Goal: Communication & Community: Answer question/provide support

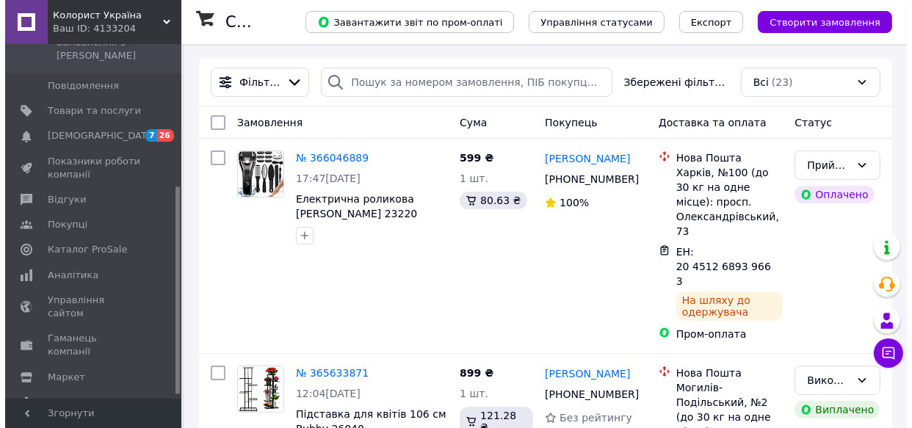
scroll to position [246, 0]
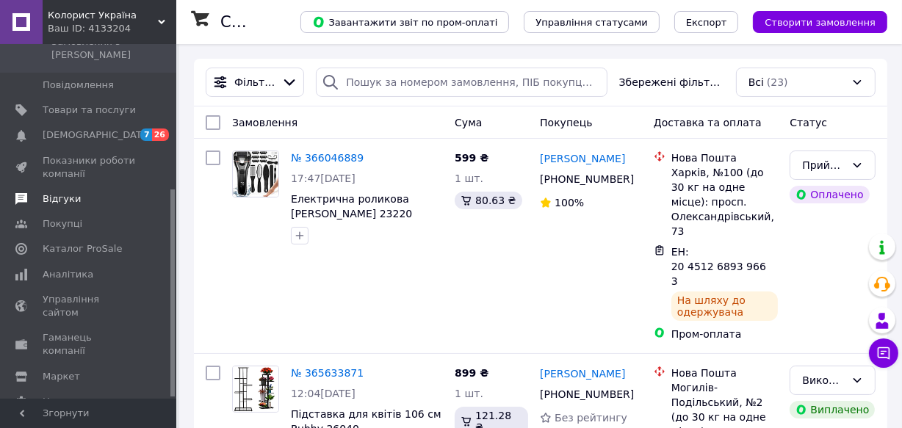
click at [57, 192] on span "Відгуки" at bounding box center [62, 198] width 38 height 13
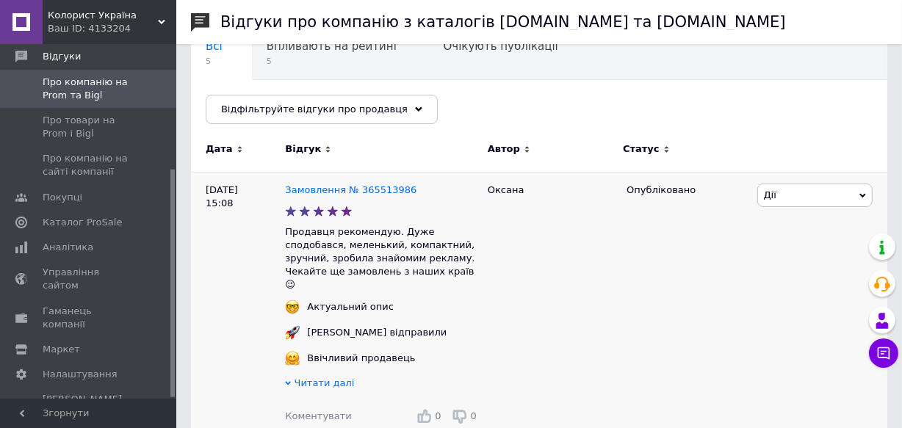
scroll to position [145, 0]
click at [427, 410] on div "0" at bounding box center [429, 415] width 32 height 22
click at [428, 407] on icon at bounding box center [423, 414] width 15 height 15
click at [325, 410] on span "Коментувати" at bounding box center [318, 415] width 66 height 11
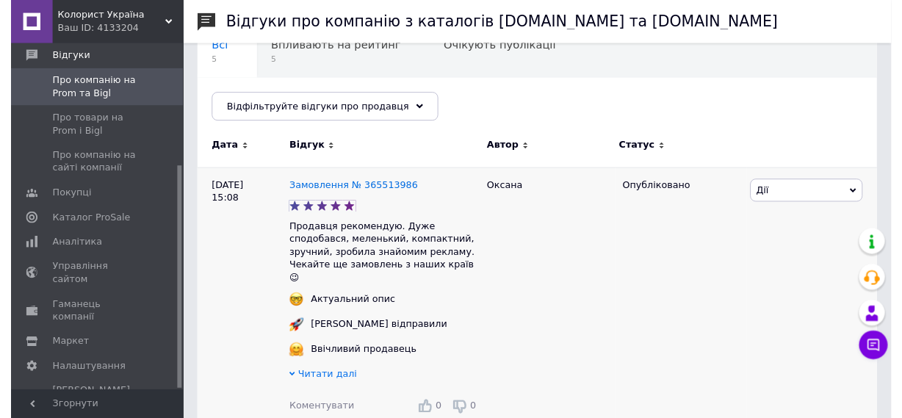
scroll to position [396, 0]
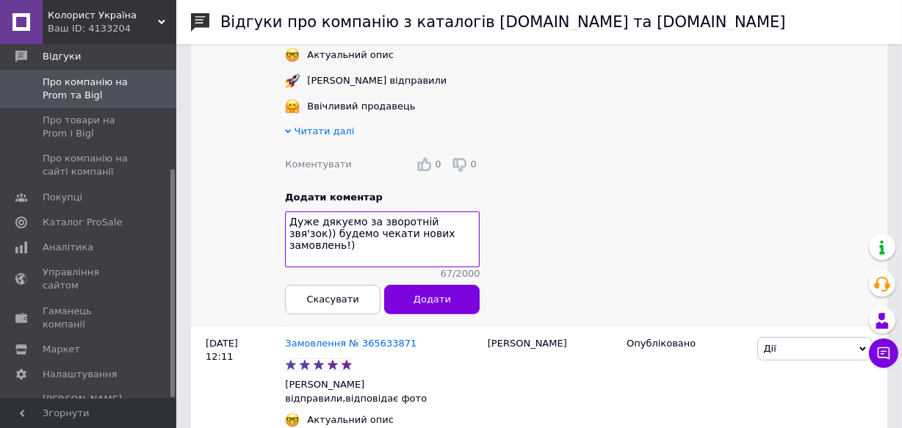
click at [294, 226] on textarea "Дуже дякуємо за зворотній звя'зок)) будемо чекати нових замовлень!)" at bounding box center [382, 239] width 195 height 56
type textarea "Дуже дякуємо за зворотній звя'зок)) Будемо чекати нових замовлень!)"
click at [433, 294] on span "Додати" at bounding box center [431, 299] width 37 height 11
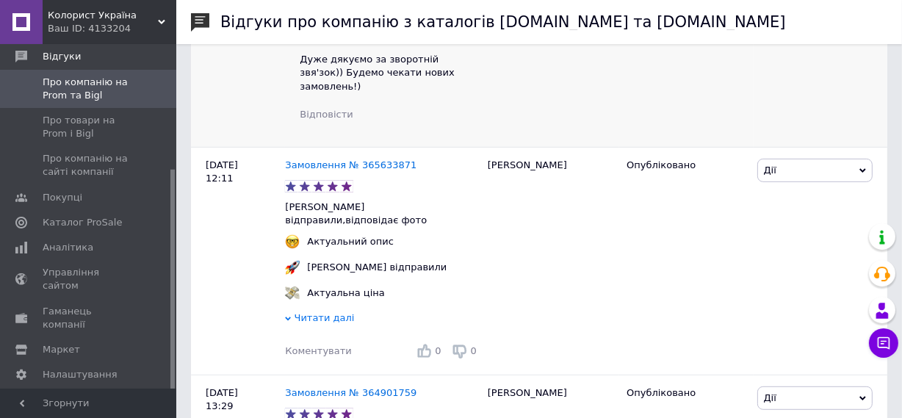
scroll to position [599, 0]
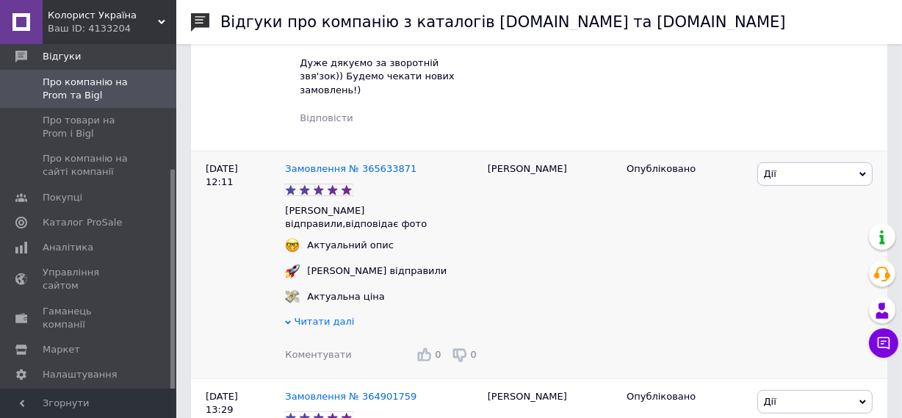
click at [322, 349] on span "Коментувати" at bounding box center [318, 354] width 66 height 11
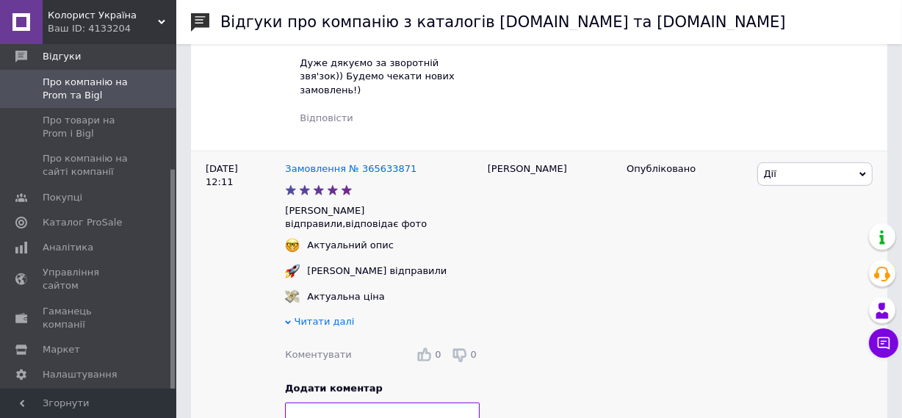
click at [423, 347] on icon at bounding box center [423, 354] width 15 height 15
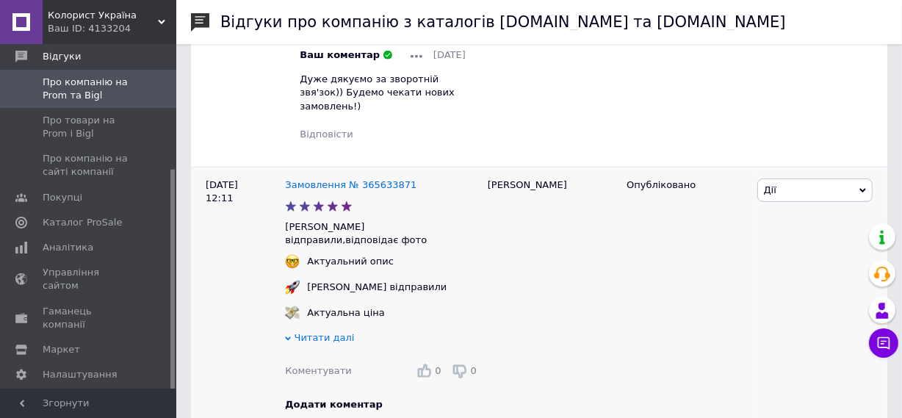
scroll to position [579, 0]
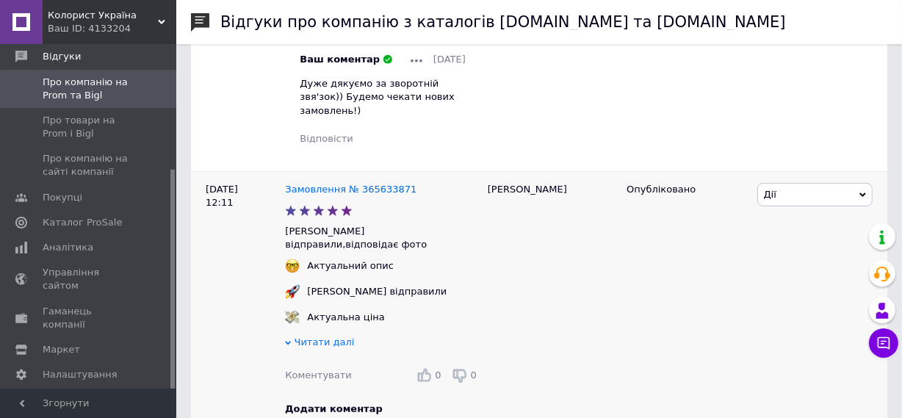
click at [863, 193] on icon at bounding box center [862, 195] width 7 height 4
click at [810, 212] on li "Коментувати" at bounding box center [815, 222] width 114 height 21
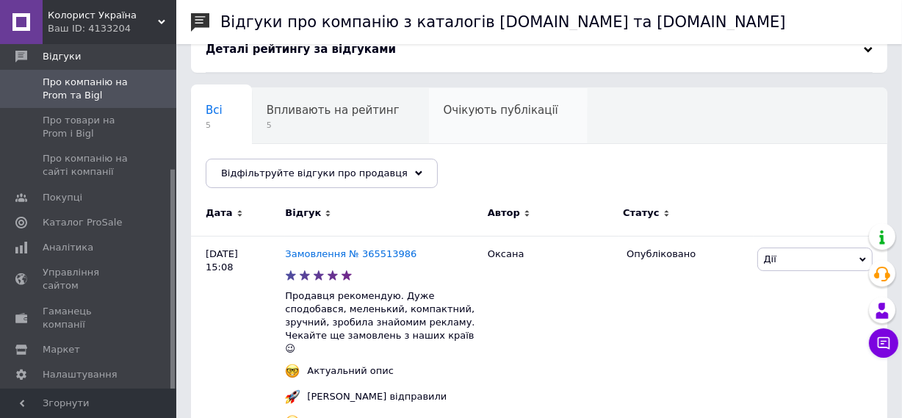
scroll to position [139, 0]
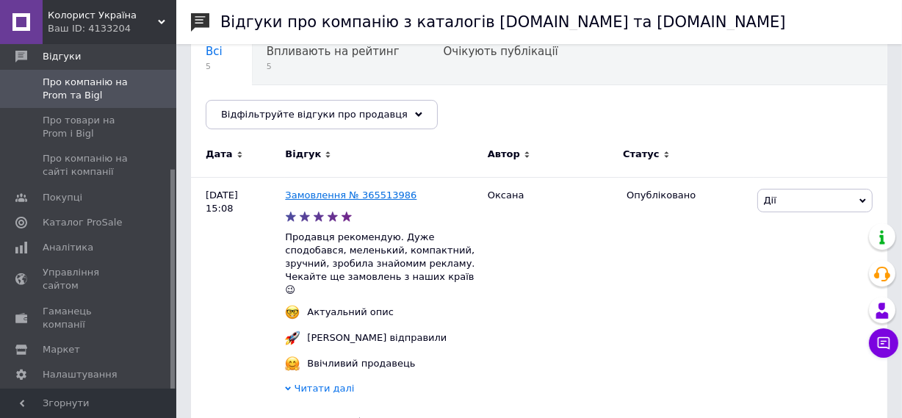
click at [379, 192] on link "Замовлення № 365513986" at bounding box center [350, 194] width 131 height 11
